Goal: Task Accomplishment & Management: Use online tool/utility

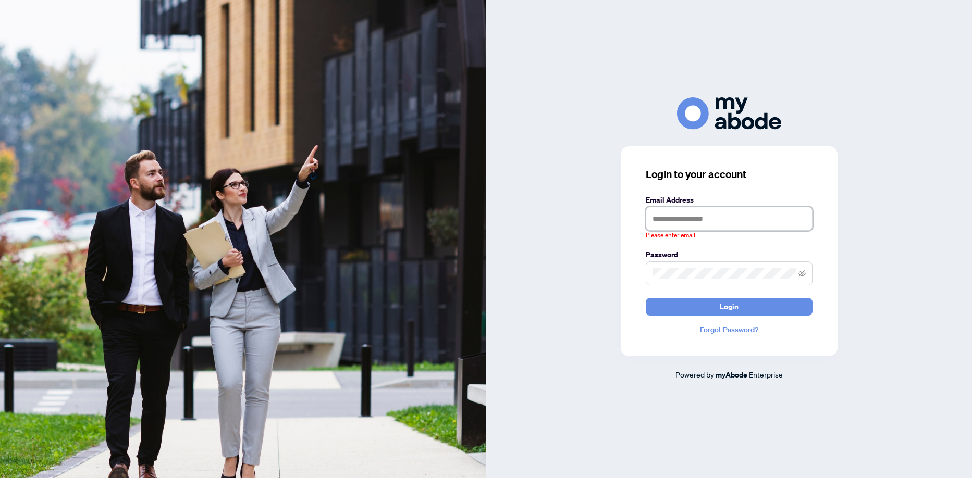
type input "**********"
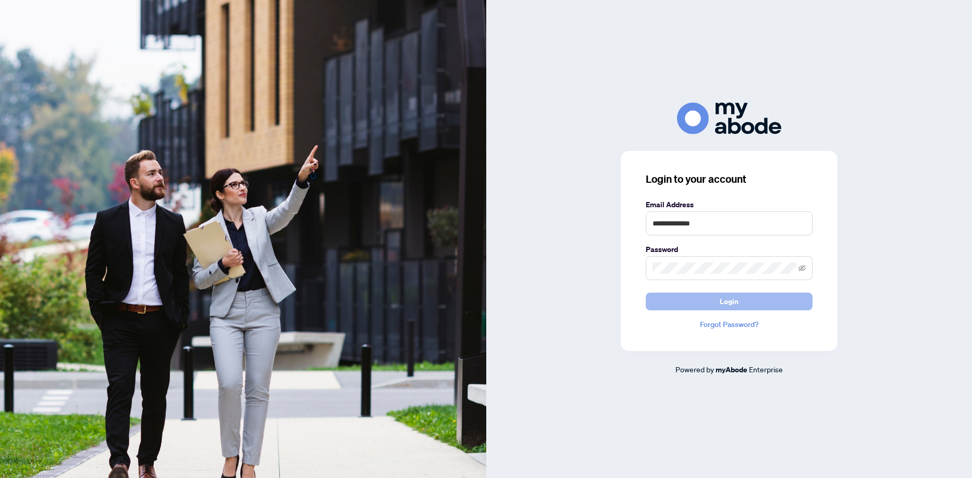
click at [739, 301] on button "Login" at bounding box center [729, 302] width 167 height 18
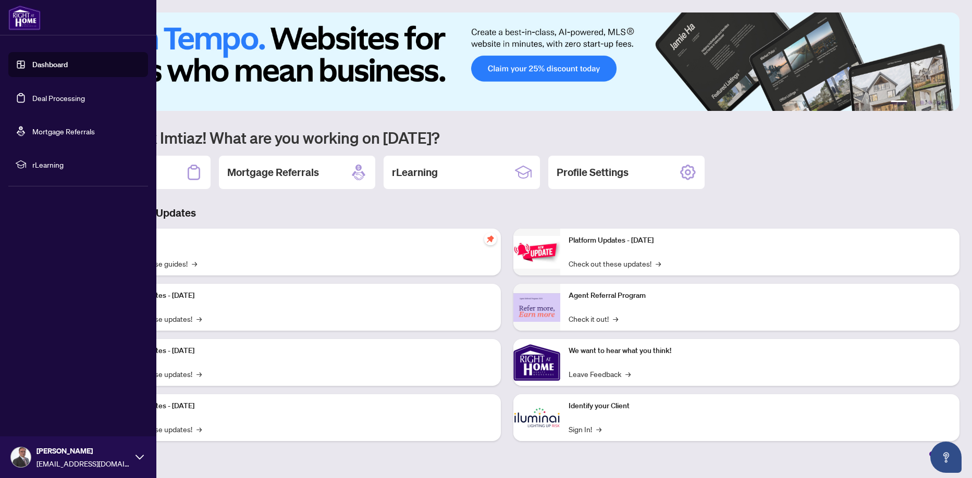
click at [32, 95] on link "Deal Processing" at bounding box center [58, 97] width 53 height 9
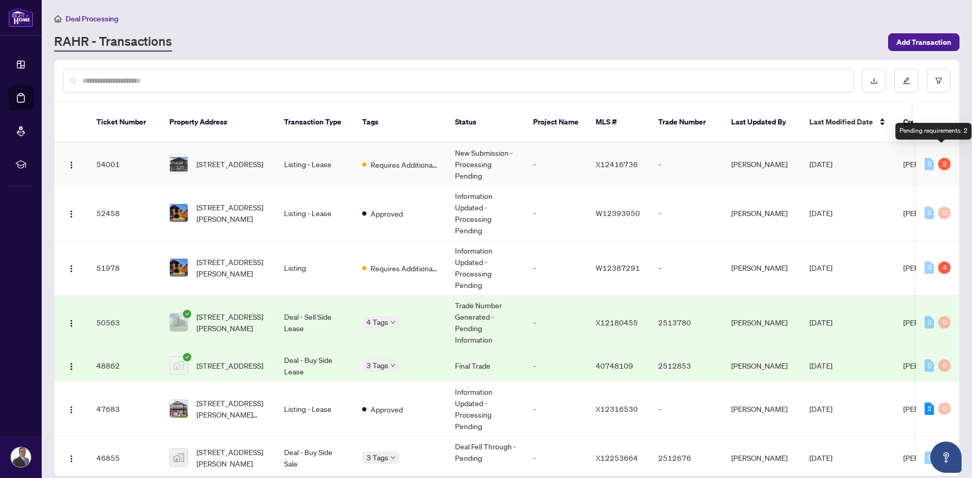
click at [940, 158] on div "2" at bounding box center [944, 164] width 13 height 13
click at [399, 159] on span "Requires Additional Docs" at bounding box center [405, 164] width 68 height 11
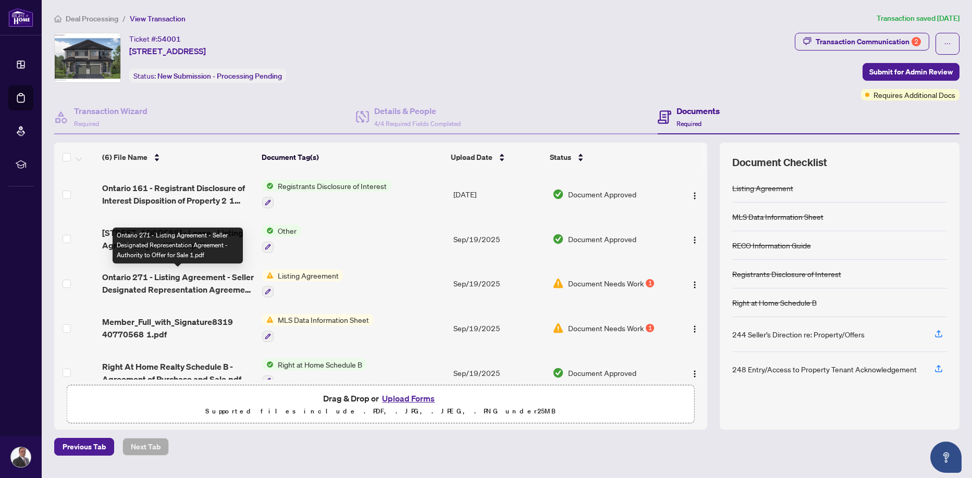
click at [213, 280] on span "Ontario 271 - Listing Agreement - Seller Designated Representation Agreement - …" at bounding box center [178, 283] width 152 height 25
